Goal: Task Accomplishment & Management: Use online tool/utility

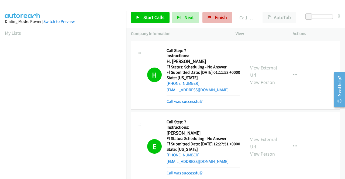
scroll to position [123, 0]
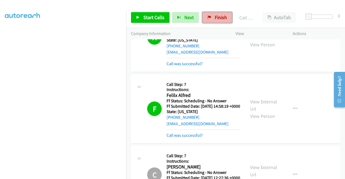
click at [212, 16] on link "Finish" at bounding box center [217, 17] width 30 height 11
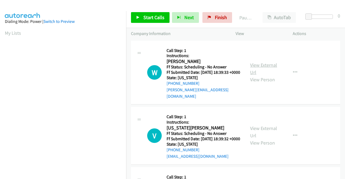
click at [257, 67] on link "View External Url" at bounding box center [263, 68] width 27 height 13
click at [255, 130] on link "View External Url" at bounding box center [263, 131] width 27 height 13
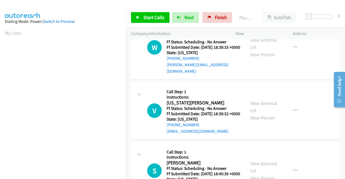
scroll to position [54, 0]
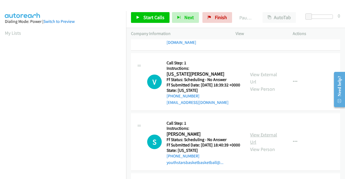
click at [253, 141] on link "View External Url" at bounding box center [263, 138] width 27 height 13
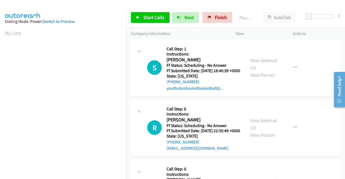
scroll to position [135, 0]
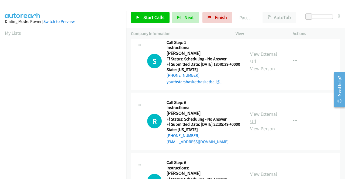
click at [260, 124] on link "View External Url" at bounding box center [263, 117] width 27 height 13
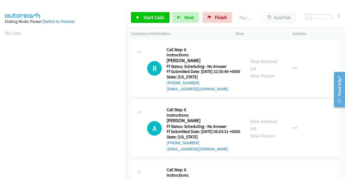
scroll to position [189, 0]
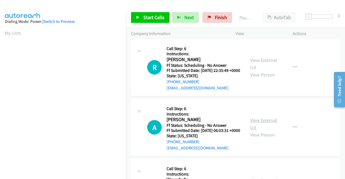
click at [258, 131] on link "View External Url" at bounding box center [263, 123] width 27 height 13
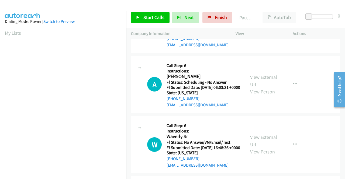
scroll to position [243, 0]
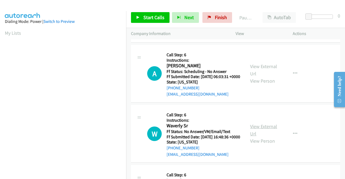
click at [262, 137] on link "View External Url" at bounding box center [263, 129] width 27 height 13
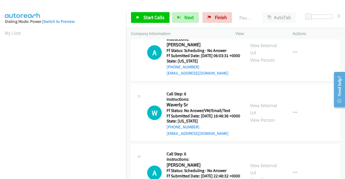
scroll to position [296, 0]
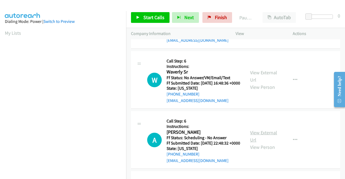
click at [256, 143] on link "View External Url" at bounding box center [263, 136] width 27 height 13
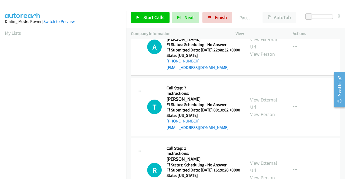
scroll to position [404, 0]
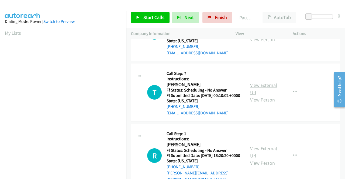
click at [261, 96] on link "View External Url" at bounding box center [263, 88] width 27 height 13
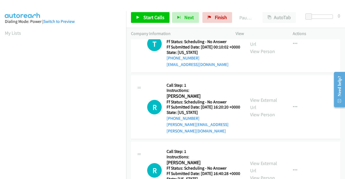
scroll to position [458, 0]
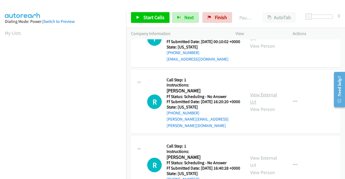
click at [259, 105] on link "View External Url" at bounding box center [263, 98] width 27 height 13
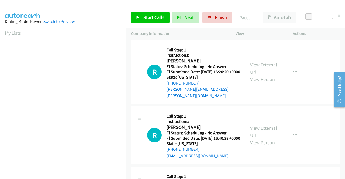
scroll to position [512, 0]
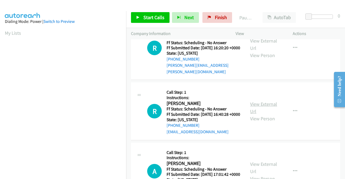
click at [254, 115] on link "View External Url" at bounding box center [263, 107] width 27 height 13
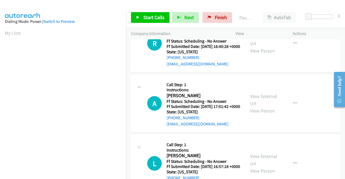
scroll to position [593, 0]
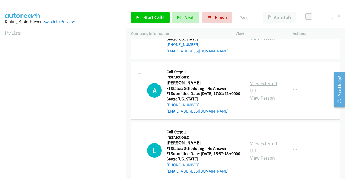
click at [255, 94] on link "View External Url" at bounding box center [263, 86] width 27 height 13
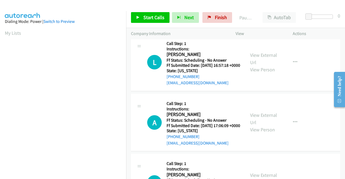
scroll to position [701, 0]
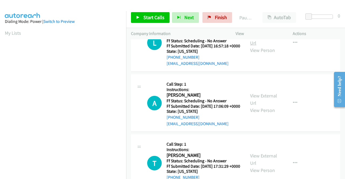
click at [257, 46] on link "View External Url" at bounding box center [263, 39] width 27 height 13
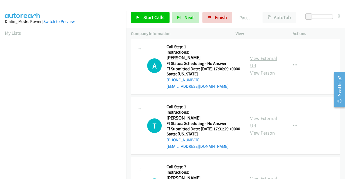
scroll to position [755, 0]
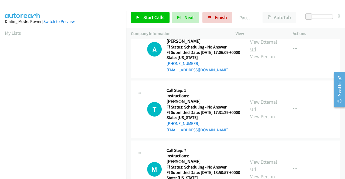
click at [256, 52] on link "View External Url" at bounding box center [263, 45] width 27 height 13
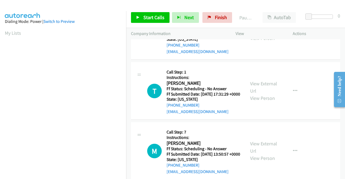
scroll to position [808, 0]
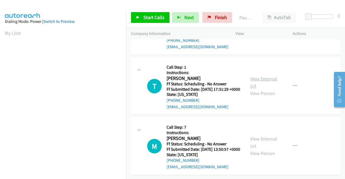
click at [262, 89] on link "View External Url" at bounding box center [263, 82] width 27 height 13
click at [258, 136] on link "View External Url" at bounding box center [263, 142] width 27 height 13
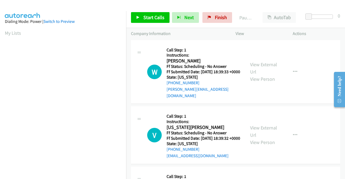
scroll to position [0, 0]
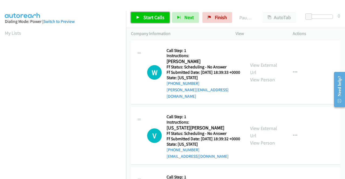
click at [145, 16] on span "Start Calls" at bounding box center [153, 17] width 21 height 6
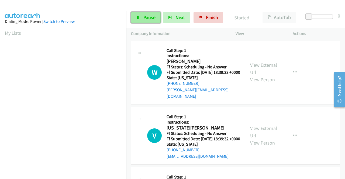
click at [139, 17] on icon at bounding box center [138, 18] width 4 height 4
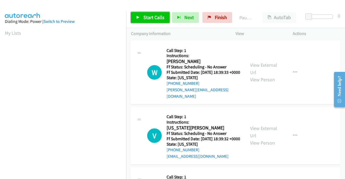
click at [157, 15] on span "Start Calls" at bounding box center [153, 17] width 21 height 6
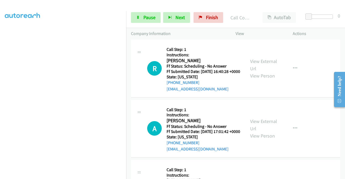
scroll to position [674, 0]
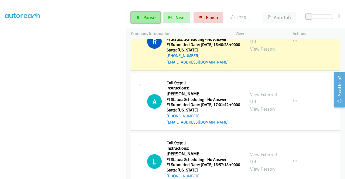
click at [147, 20] on span "Pause" at bounding box center [149, 17] width 12 height 6
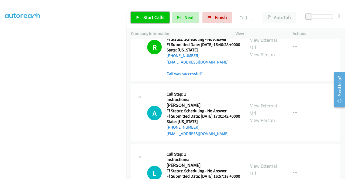
click at [163, 19] on span "Start Calls" at bounding box center [153, 17] width 21 height 6
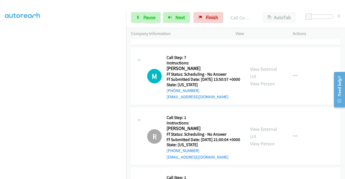
scroll to position [997, 0]
click at [151, 16] on span "Pause" at bounding box center [149, 17] width 12 height 6
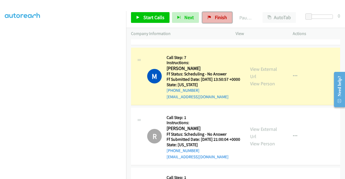
click at [223, 15] on span "Finish" at bounding box center [221, 17] width 12 height 6
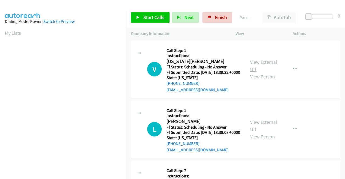
click at [262, 63] on link "View External Url" at bounding box center [263, 65] width 27 height 13
click at [253, 130] on link "View External Url" at bounding box center [263, 125] width 27 height 13
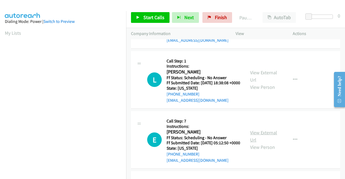
scroll to position [54, 0]
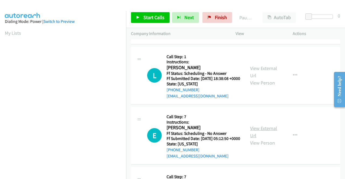
click at [255, 139] on link "View External Url" at bounding box center [263, 131] width 27 height 13
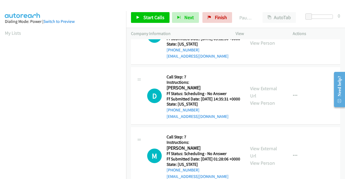
scroll to position [162, 0]
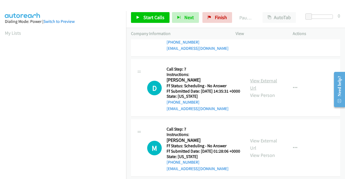
click at [255, 91] on link "View External Url" at bounding box center [263, 84] width 27 height 13
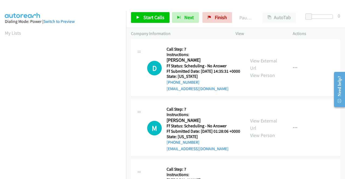
scroll to position [216, 0]
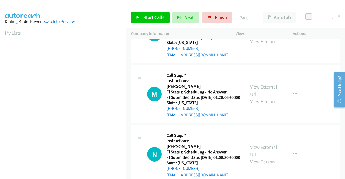
click at [255, 97] on link "View External Url" at bounding box center [263, 90] width 27 height 13
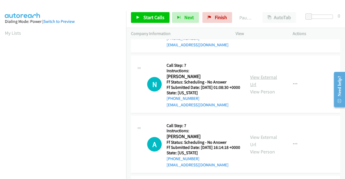
scroll to position [296, 0]
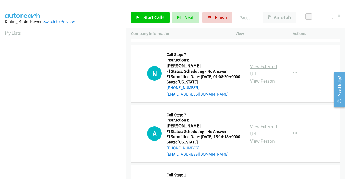
click at [257, 77] on link "View External Url" at bounding box center [263, 69] width 27 height 13
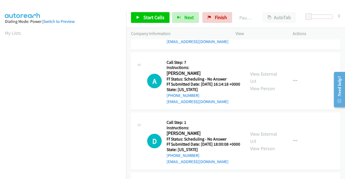
scroll to position [350, 0]
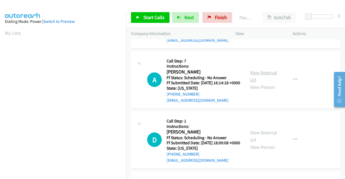
click at [253, 83] on link "View External Url" at bounding box center [263, 76] width 27 height 13
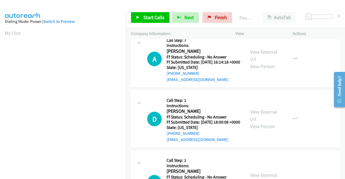
scroll to position [404, 0]
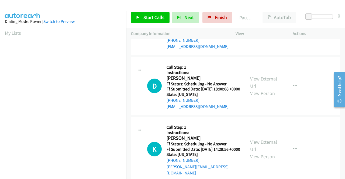
click at [261, 89] on link "View External Url" at bounding box center [263, 82] width 27 height 13
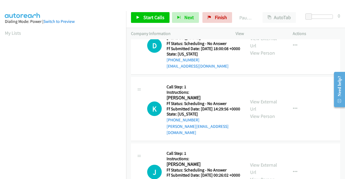
scroll to position [458, 0]
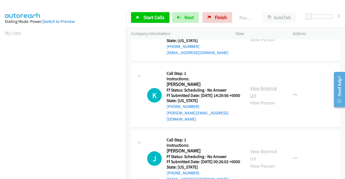
click at [263, 99] on link "View External Url" at bounding box center [263, 91] width 27 height 13
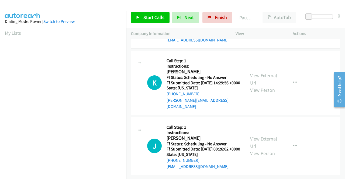
scroll to position [520, 0]
click at [256, 136] on link "View External Url" at bounding box center [263, 142] width 27 height 13
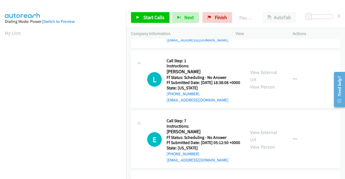
scroll to position [0, 0]
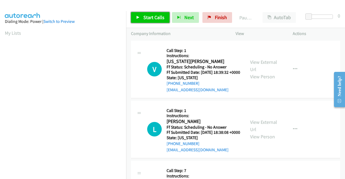
click at [155, 19] on span "Start Calls" at bounding box center [153, 17] width 21 height 6
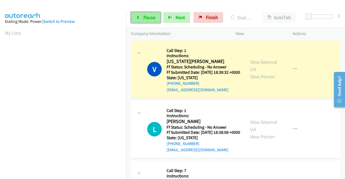
click at [141, 16] on link "Pause" at bounding box center [146, 17] width 30 height 11
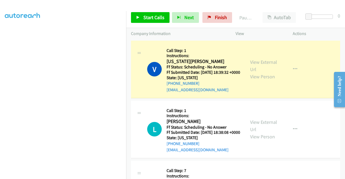
scroll to position [123, 0]
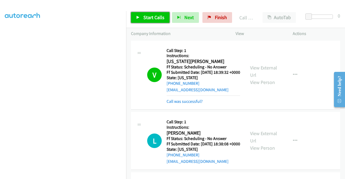
click at [144, 15] on span "Start Calls" at bounding box center [153, 17] width 21 height 6
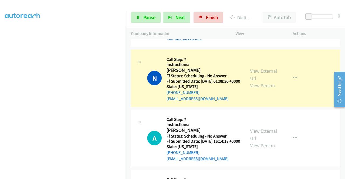
scroll to position [350, 0]
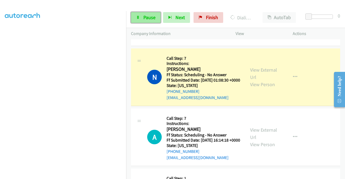
click at [148, 15] on span "Pause" at bounding box center [149, 17] width 12 height 6
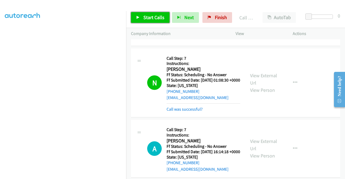
click at [154, 18] on span "Start Calls" at bounding box center [153, 17] width 21 height 6
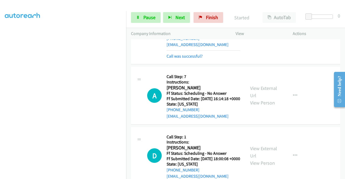
scroll to position [404, 0]
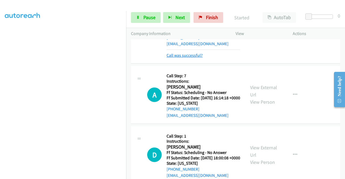
click at [186, 58] on link "Call was successful?" at bounding box center [185, 55] width 36 height 5
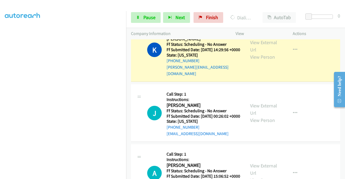
scroll to position [593, 0]
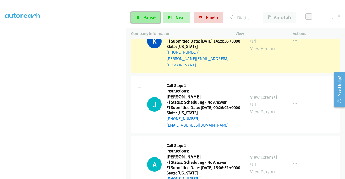
click at [143, 19] on span "Pause" at bounding box center [149, 17] width 12 height 6
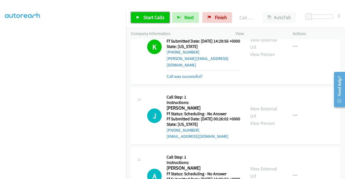
click at [163, 19] on span "Start Calls" at bounding box center [153, 17] width 21 height 6
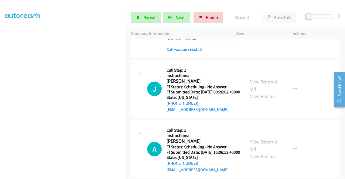
scroll to position [96, 0]
click at [141, 20] on link "Pause" at bounding box center [146, 17] width 30 height 11
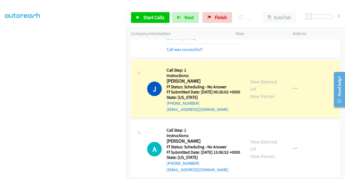
scroll to position [123, 0]
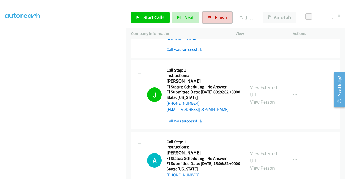
drag, startPoint x: 217, startPoint y: 16, endPoint x: 190, endPoint y: 25, distance: 28.0
click at [217, 16] on span "Finish" at bounding box center [221, 17] width 12 height 6
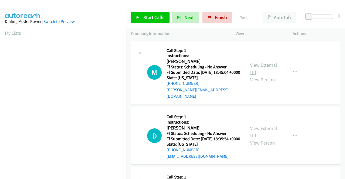
click at [271, 64] on link "View External Url" at bounding box center [263, 68] width 27 height 13
click at [259, 129] on link "View External Url" at bounding box center [263, 131] width 27 height 13
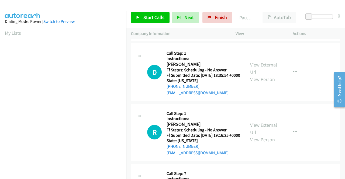
scroll to position [81, 0]
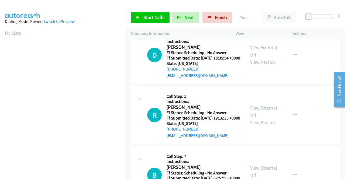
click at [258, 112] on link "View External Url" at bounding box center [263, 111] width 27 height 13
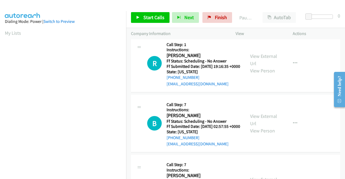
scroll to position [135, 0]
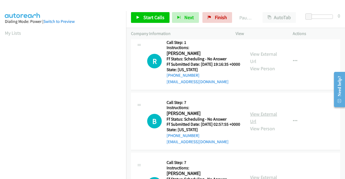
click at [260, 124] on link "View External Url" at bounding box center [263, 117] width 27 height 13
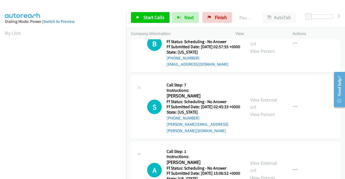
scroll to position [216, 0]
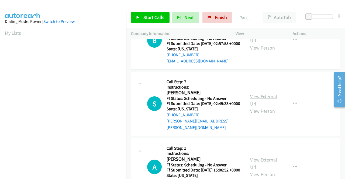
click at [256, 107] on link "View External Url" at bounding box center [263, 100] width 27 height 13
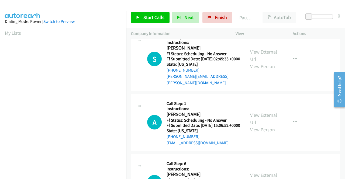
scroll to position [269, 0]
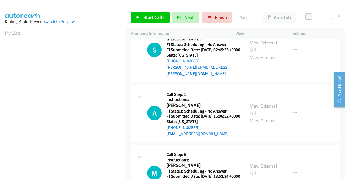
click at [253, 116] on link "View External Url" at bounding box center [263, 109] width 27 height 13
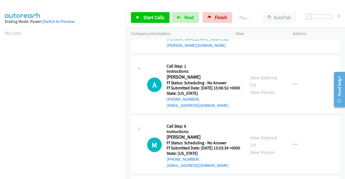
scroll to position [323, 0]
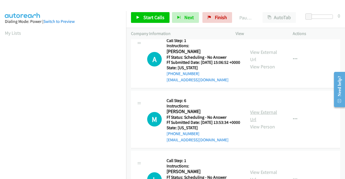
click at [255, 123] on link "View External Url" at bounding box center [263, 115] width 27 height 13
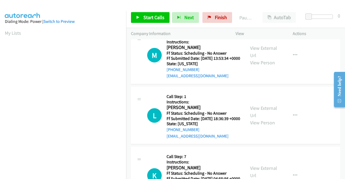
scroll to position [404, 0]
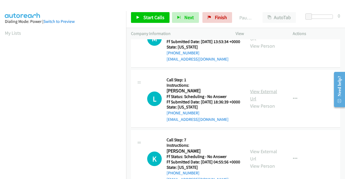
click at [253, 102] on link "View External Url" at bounding box center [263, 94] width 27 height 13
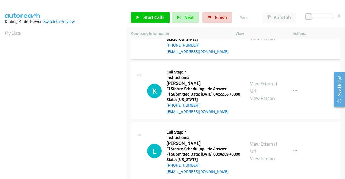
scroll to position [485, 0]
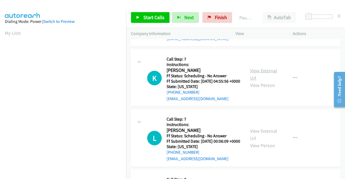
click at [254, 81] on link "View External Url" at bounding box center [263, 74] width 27 height 13
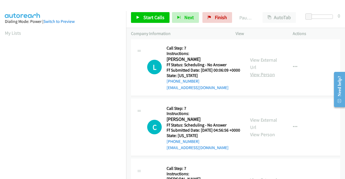
scroll to position [566, 0]
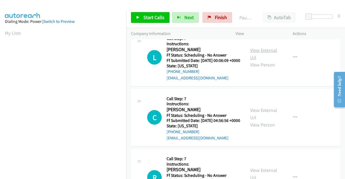
click at [256, 61] on link "View External Url" at bounding box center [263, 53] width 27 height 13
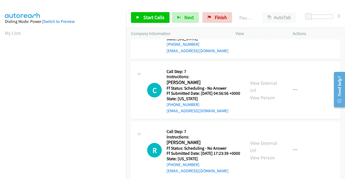
scroll to position [620, 0]
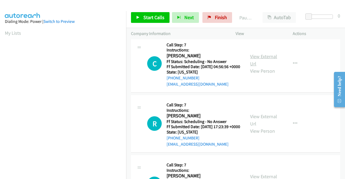
click at [258, 67] on link "View External Url" at bounding box center [263, 59] width 27 height 13
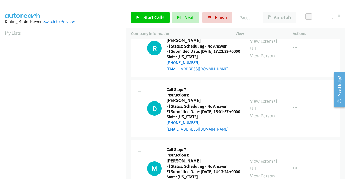
scroll to position [701, 0]
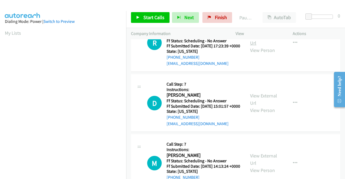
click at [259, 46] on link "View External Url" at bounding box center [263, 39] width 27 height 13
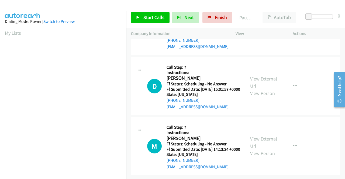
scroll to position [755, 0]
click at [265, 89] on link "View External Url" at bounding box center [263, 82] width 27 height 13
click at [262, 136] on link "View External Url" at bounding box center [263, 142] width 27 height 13
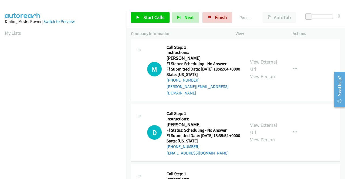
scroll to position [0, 0]
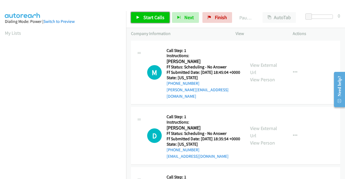
click at [151, 19] on span "Start Calls" at bounding box center [153, 17] width 21 height 6
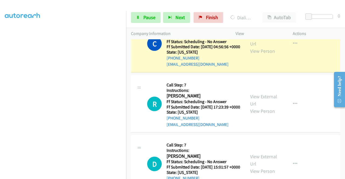
scroll to position [781, 0]
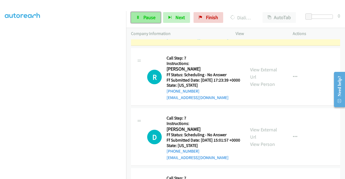
click at [155, 16] on link "Pause" at bounding box center [146, 17] width 30 height 11
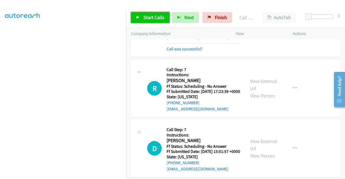
click at [156, 17] on span "Start Calls" at bounding box center [153, 17] width 21 height 6
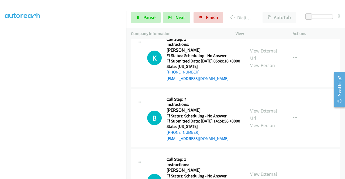
scroll to position [1024, 0]
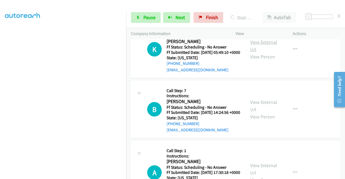
click at [265, 53] on link "View External Url" at bounding box center [263, 45] width 27 height 13
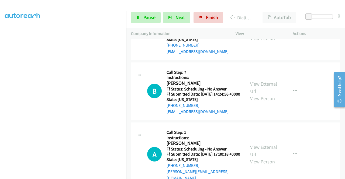
scroll to position [1051, 0]
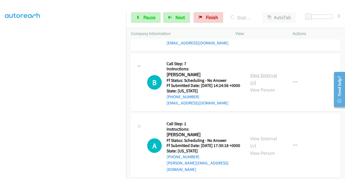
click at [260, 86] on link "View External Url" at bounding box center [263, 78] width 27 height 13
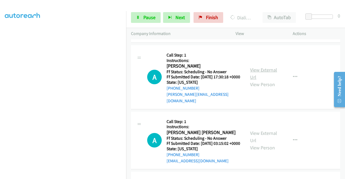
scroll to position [1132, 0]
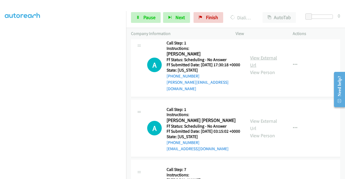
click at [262, 68] on link "View External Url" at bounding box center [263, 61] width 27 height 13
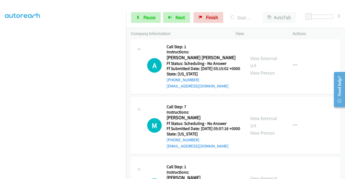
scroll to position [1213, 0]
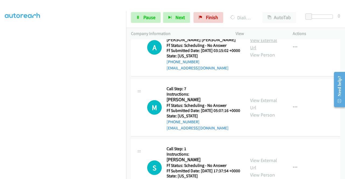
click at [264, 51] on link "View External Url" at bounding box center [263, 43] width 27 height 13
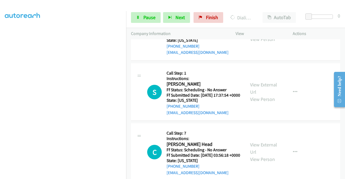
scroll to position [1293, 0]
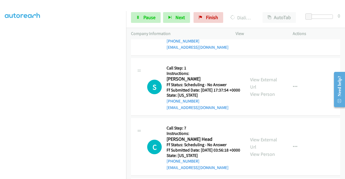
click at [264, 30] on link "View External Url" at bounding box center [263, 22] width 27 height 13
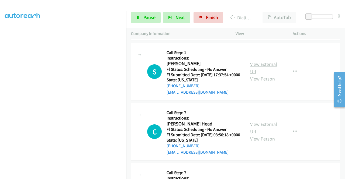
scroll to position [1320, 0]
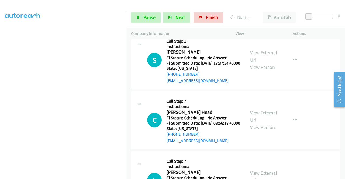
click at [258, 63] on link "View External Url" at bounding box center [263, 56] width 27 height 13
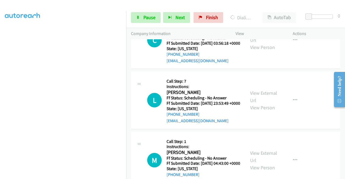
scroll to position [1401, 0]
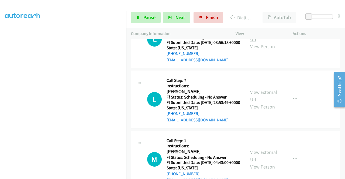
click at [267, 42] on link "View External Url" at bounding box center [263, 35] width 27 height 13
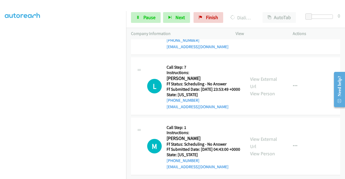
scroll to position [1482, 0]
click at [259, 89] on link "View External Url" at bounding box center [263, 82] width 27 height 13
click at [259, 136] on link "View External Url" at bounding box center [263, 142] width 27 height 13
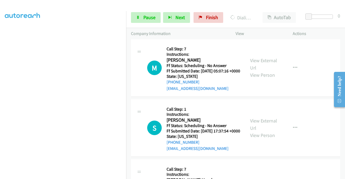
scroll to position [123, 0]
click at [149, 15] on span "Pause" at bounding box center [149, 17] width 12 height 6
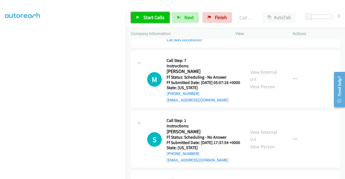
click at [155, 20] on span "Start Calls" at bounding box center [153, 17] width 21 height 6
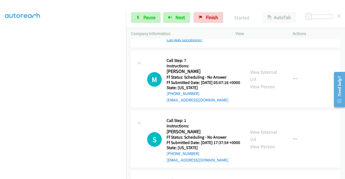
click at [190, 42] on link "Call was successful?" at bounding box center [185, 39] width 36 height 5
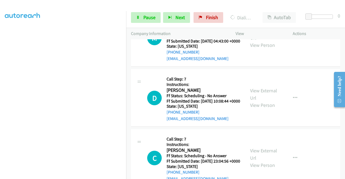
scroll to position [1595, 0]
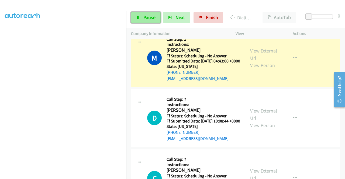
click at [143, 18] on span "Pause" at bounding box center [149, 17] width 12 height 6
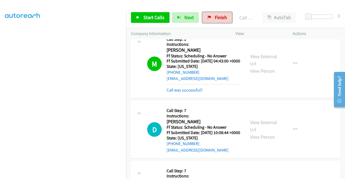
drag, startPoint x: 220, startPoint y: 20, endPoint x: 193, endPoint y: 25, distance: 26.6
click at [220, 20] on span "Finish" at bounding box center [221, 17] width 12 height 6
